Goal: Task Accomplishment & Management: Manage account settings

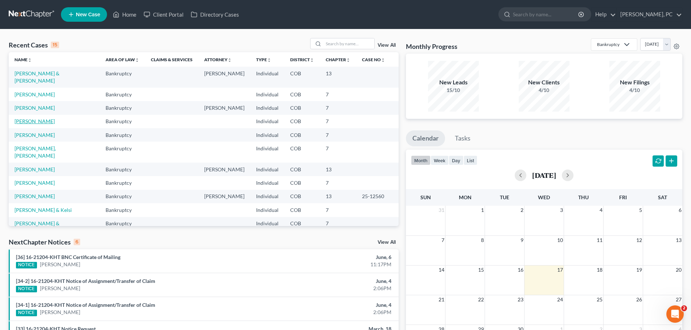
click at [26, 124] on link "[PERSON_NAME]" at bounding box center [35, 121] width 40 height 6
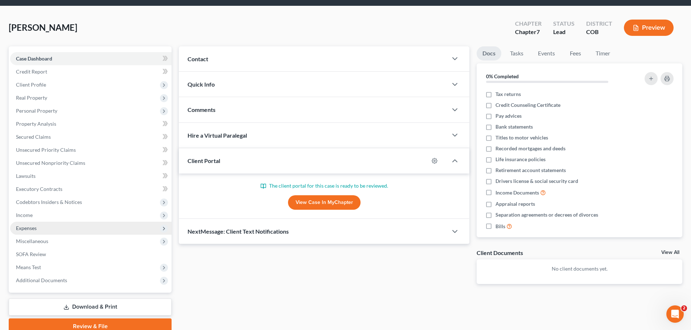
scroll to position [36, 0]
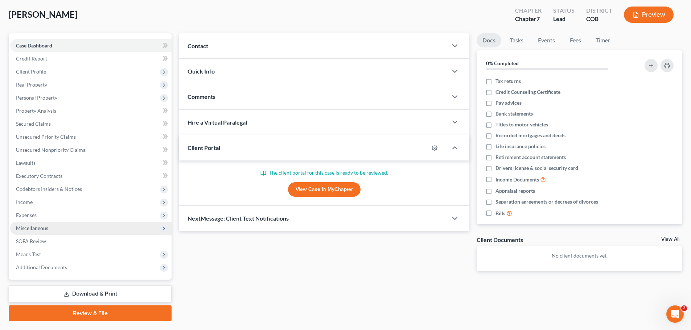
click at [41, 225] on span "Miscellaneous" at bounding box center [90, 228] width 161 height 13
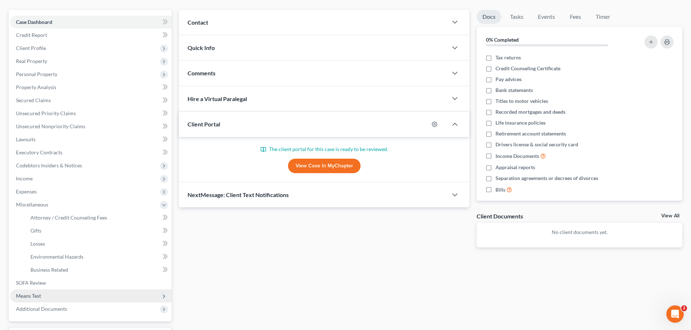
scroll to position [73, 0]
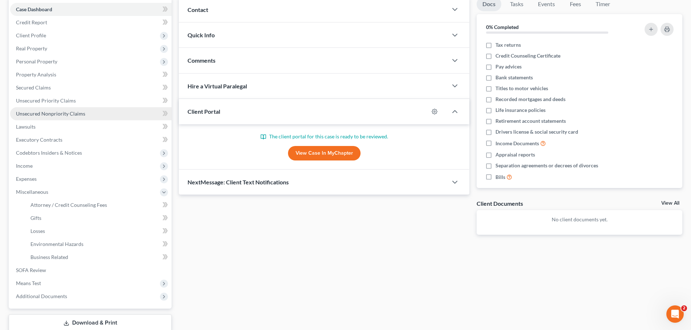
click at [50, 114] on span "Unsecured Nonpriority Claims" at bounding box center [50, 114] width 69 height 6
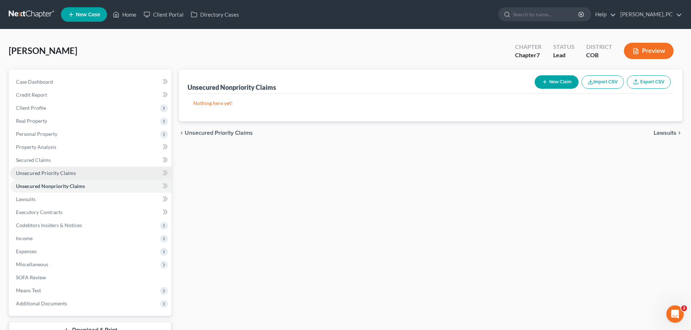
click at [51, 173] on span "Unsecured Priority Claims" at bounding box center [46, 173] width 60 height 6
click at [25, 52] on span "[PERSON_NAME]" at bounding box center [43, 50] width 69 height 11
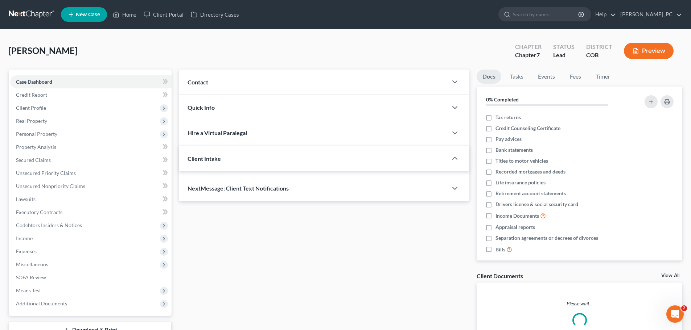
scroll to position [55, 0]
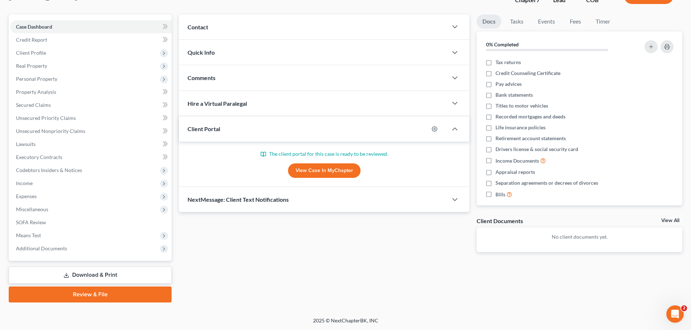
click at [320, 174] on link "View Case in MyChapter" at bounding box center [324, 171] width 73 height 15
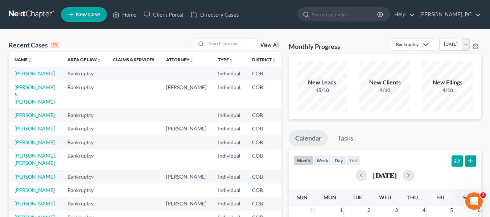
click at [25, 74] on link "[PERSON_NAME]" at bounding box center [35, 73] width 40 height 6
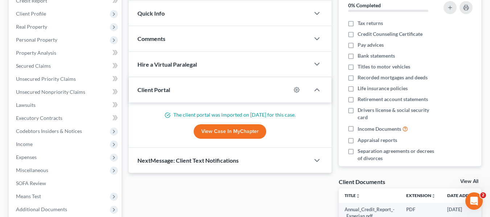
scroll to position [95, 0]
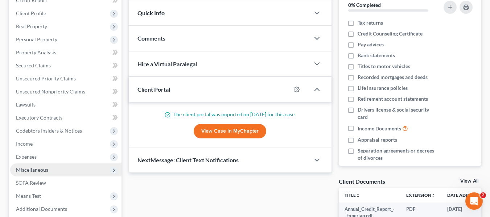
click at [41, 172] on span "Miscellaneous" at bounding box center [32, 170] width 32 height 6
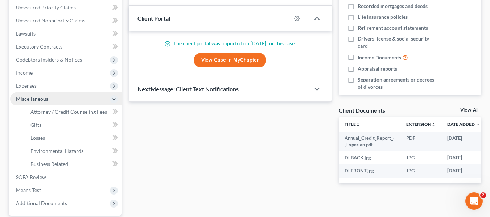
scroll to position [173, 0]
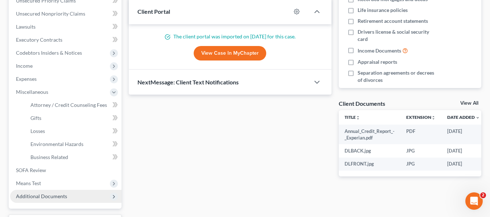
click at [66, 197] on span "Additional Documents" at bounding box center [41, 196] width 51 height 6
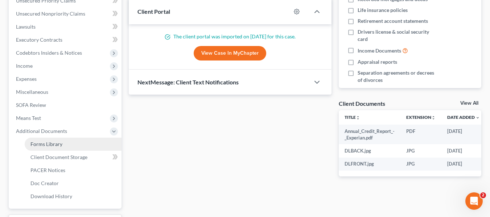
click at [74, 142] on link "Forms Library" at bounding box center [73, 144] width 97 height 13
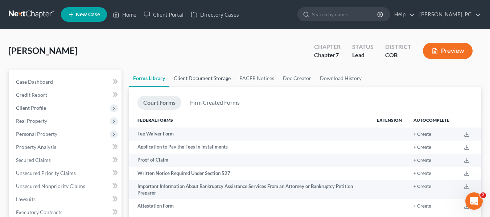
click at [193, 79] on link "Client Document Storage" at bounding box center [202, 78] width 66 height 17
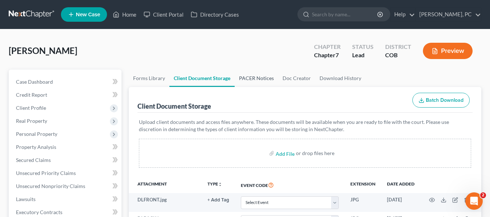
click at [249, 78] on link "PACER Notices" at bounding box center [257, 78] width 44 height 17
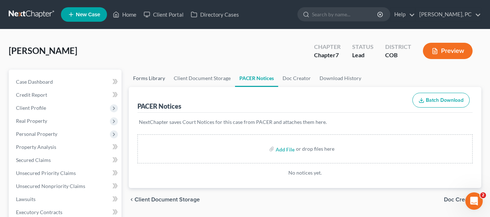
click at [147, 77] on link "Forms Library" at bounding box center [149, 78] width 41 height 17
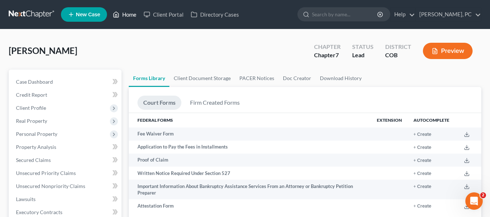
click at [120, 14] on link "Home" at bounding box center [124, 14] width 31 height 13
